Goal: Information Seeking & Learning: Learn about a topic

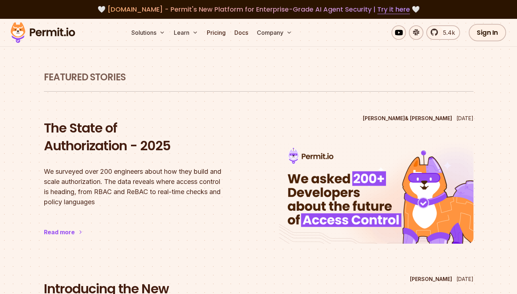
click at [202, 82] on h1 "Featured Stories" at bounding box center [258, 77] width 429 height 13
click at [178, 82] on h1 "Featured Stories" at bounding box center [258, 77] width 429 height 13
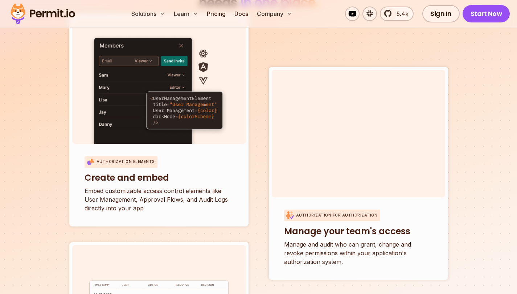
scroll to position [2470, 0]
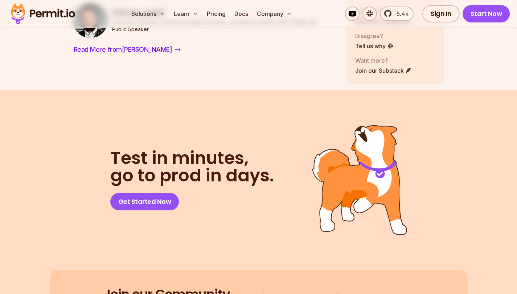
scroll to position [6449, 0]
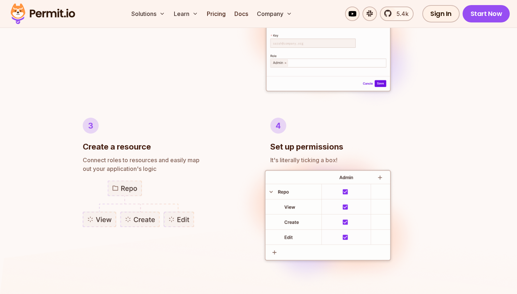
scroll to position [608, 0]
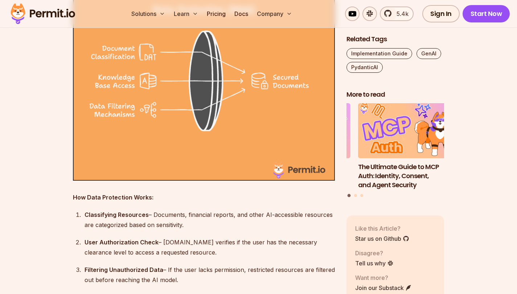
scroll to position [4563, 0]
